Goal: Navigation & Orientation: Find specific page/section

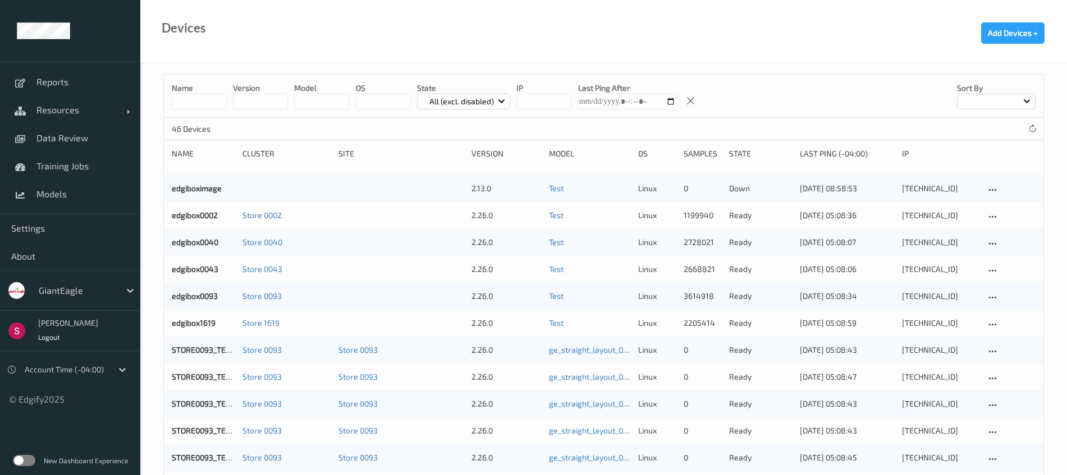
click at [83, 288] on div at bounding box center [77, 290] width 76 height 13
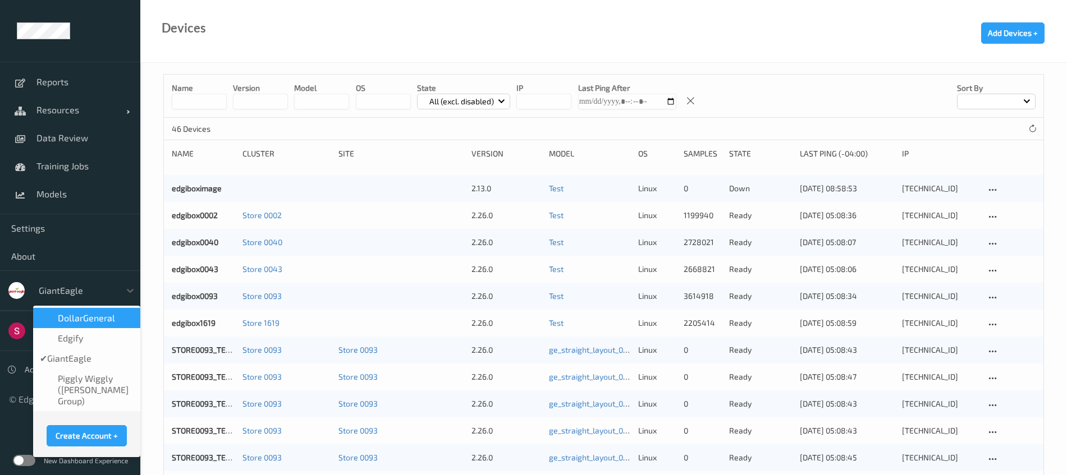
click at [90, 326] on div "DollarGeneral" at bounding box center [86, 318] width 107 height 20
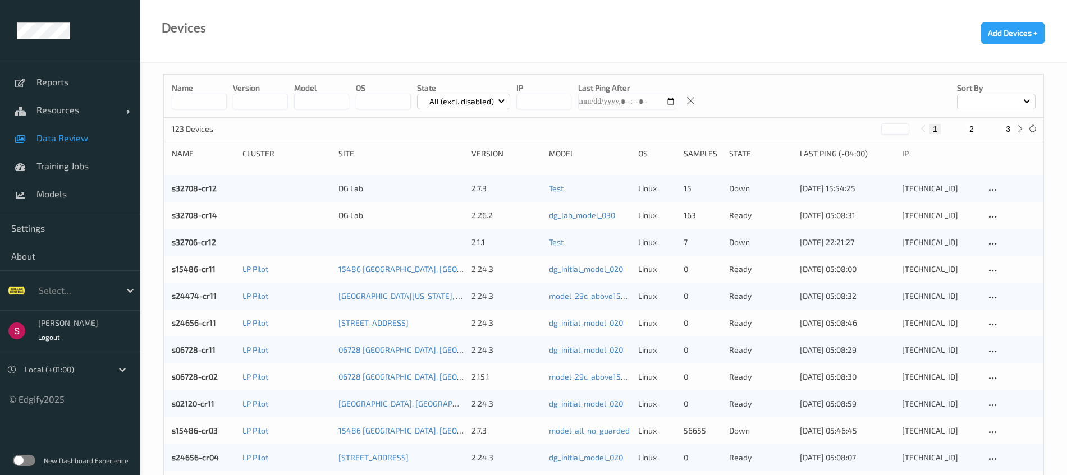
click at [81, 139] on span "Data Review" at bounding box center [82, 137] width 93 height 11
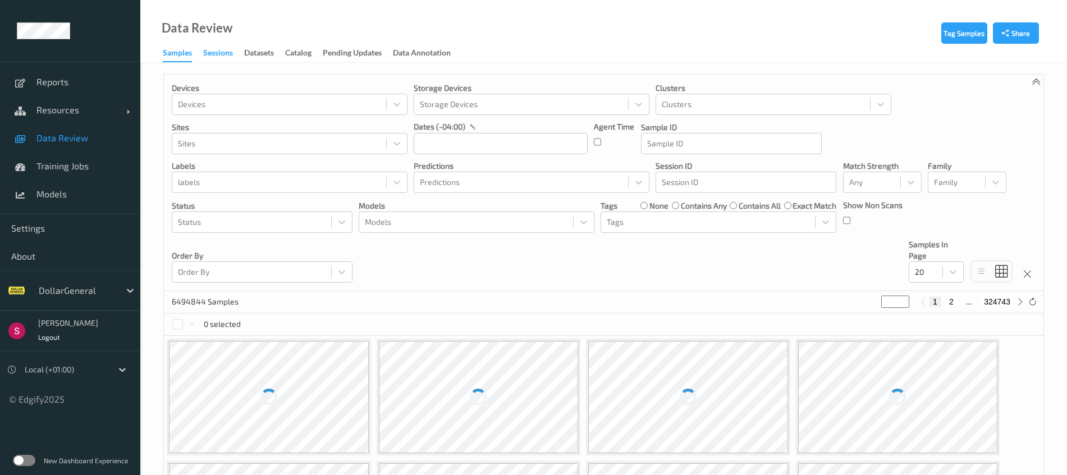
click at [224, 53] on div "Sessions" at bounding box center [218, 54] width 30 height 14
